Goal: Information Seeking & Learning: Learn about a topic

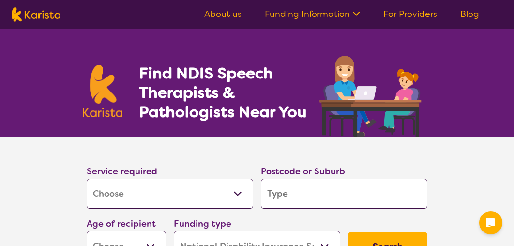
select select "[MEDICAL_DATA]"
select select "NDIS"
select select "[MEDICAL_DATA]"
select select "NDIS"
click at [293, 196] on input "search" at bounding box center [344, 194] width 167 height 30
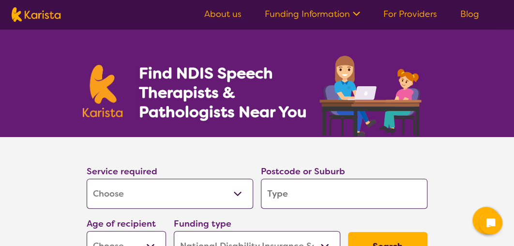
type input "3"
type input "30"
type input "302"
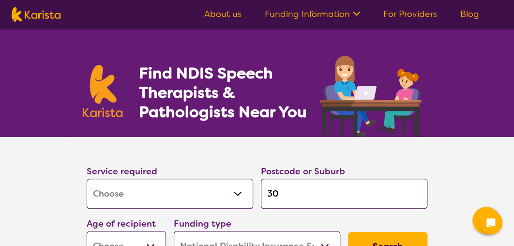
type input "302"
type input "3021"
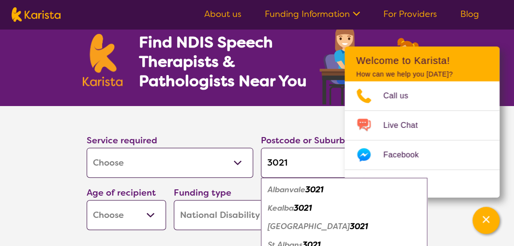
scroll to position [46, 0]
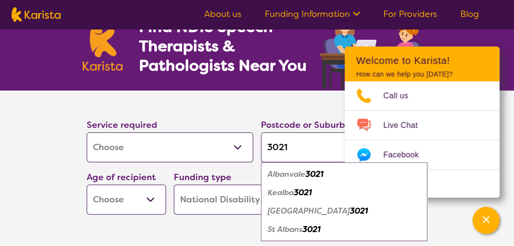
type input "3021"
click at [149, 201] on select "Early Childhood - 0 to 9 Child - 10 to 11 Adolescent - 12 to 17 Adult - 18 to 6…" at bounding box center [126, 200] width 79 height 30
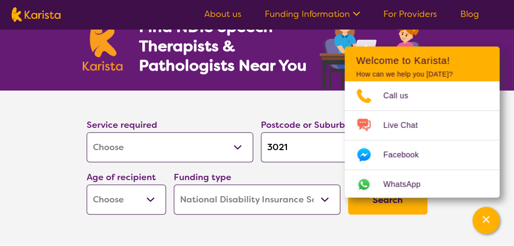
select select "AD"
click at [87, 185] on select "Early Childhood - 0 to 9 Child - 10 to 11 Adolescent - 12 to 17 Adult - 18 to 6…" at bounding box center [126, 200] width 79 height 30
select select "AD"
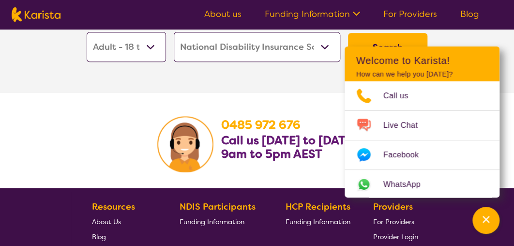
scroll to position [1474, 0]
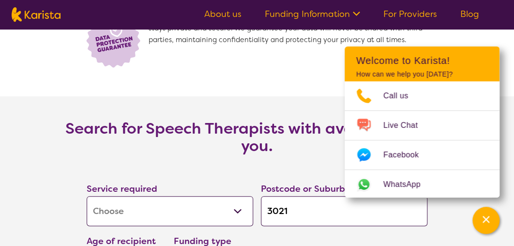
scroll to position [1196, 0]
